Goal: Task Accomplishment & Management: Use online tool/utility

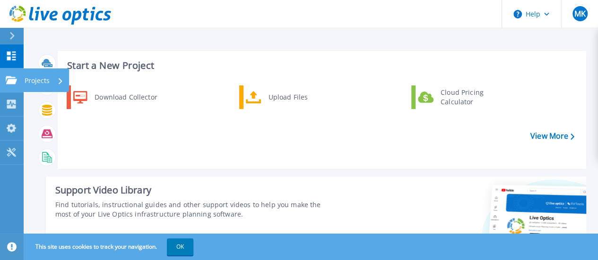
click at [17, 77] on div "Projects" at bounding box center [28, 80] width 44 height 9
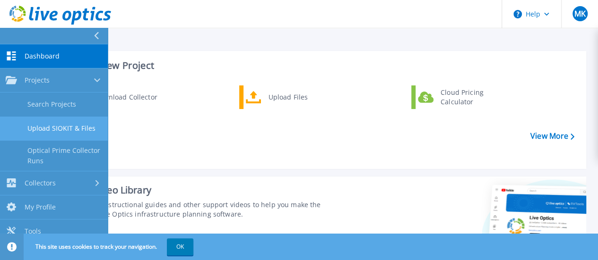
click at [51, 125] on link "Upload SIOKIT & Files" at bounding box center [54, 129] width 108 height 24
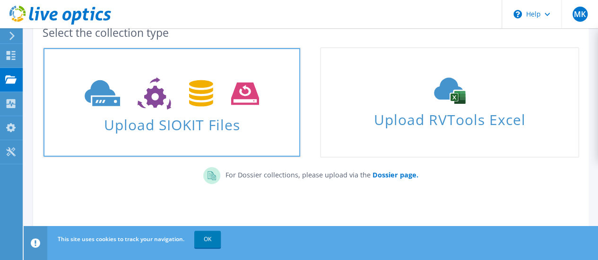
scroll to position [88, 0]
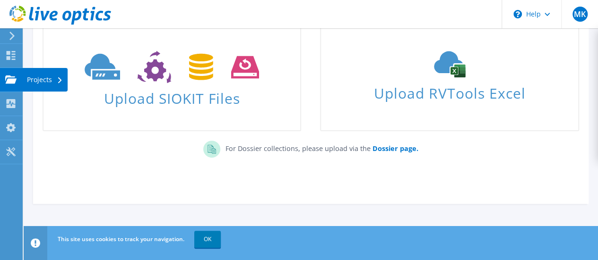
click at [6, 77] on use at bounding box center [10, 79] width 11 height 8
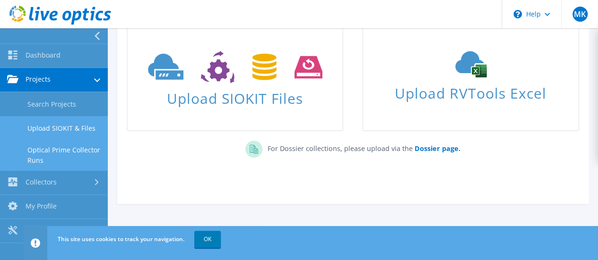
click at [52, 151] on link "Optical Prime Collector Runs" at bounding box center [54, 155] width 108 height 30
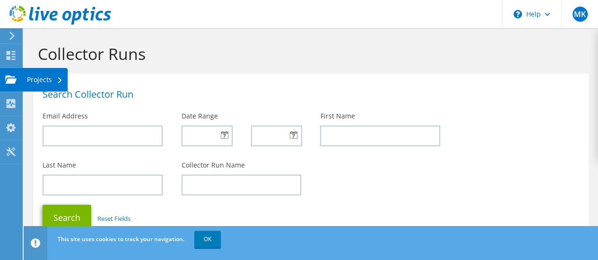
click at [56, 86] on div "Projects" at bounding box center [44, 80] width 45 height 24
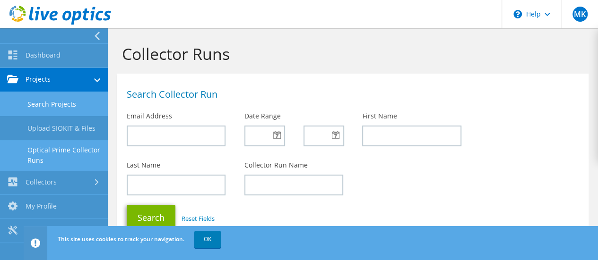
click at [54, 108] on link "Search Projects" at bounding box center [54, 104] width 108 height 24
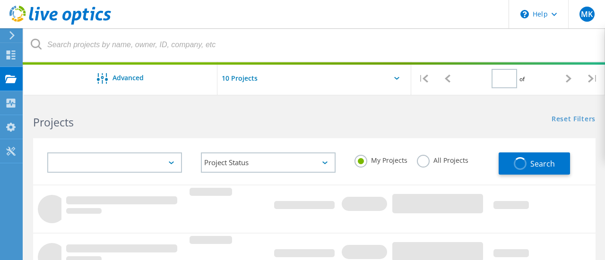
type input "1"
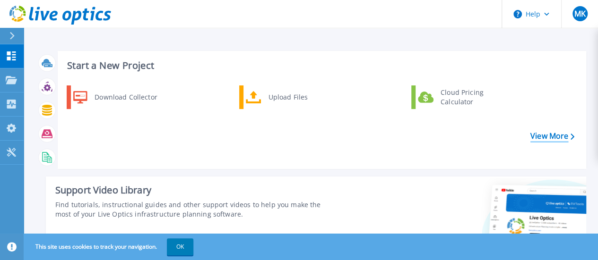
click at [559, 139] on link "View More" at bounding box center [552, 136] width 44 height 9
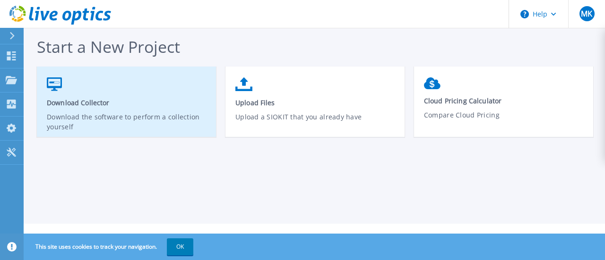
click at [102, 110] on link "Download Collector Download the software to perform a collection yourself" at bounding box center [126, 107] width 179 height 68
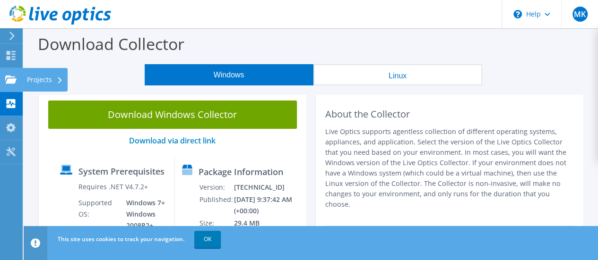
click at [9, 80] on use at bounding box center [10, 79] width 11 height 8
